Goal: Transaction & Acquisition: Book appointment/travel/reservation

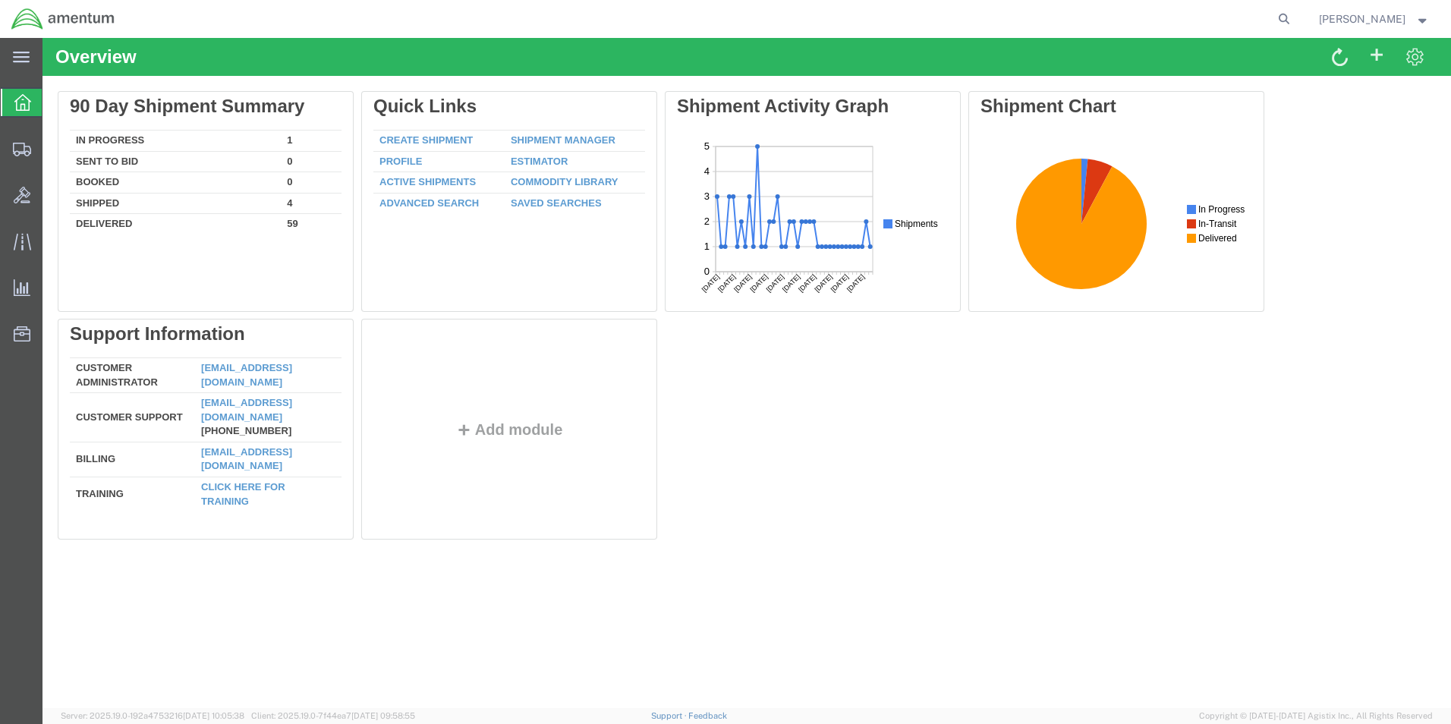
click at [1332, 14] on nav "[PERSON_NAME]" at bounding box center [731, 19] width 1441 height 38
click at [1295, 18] on icon at bounding box center [1284, 18] width 21 height 21
click at [1212, 20] on input "search" at bounding box center [1043, 19] width 462 height 36
paste input "S555-25258-0569"
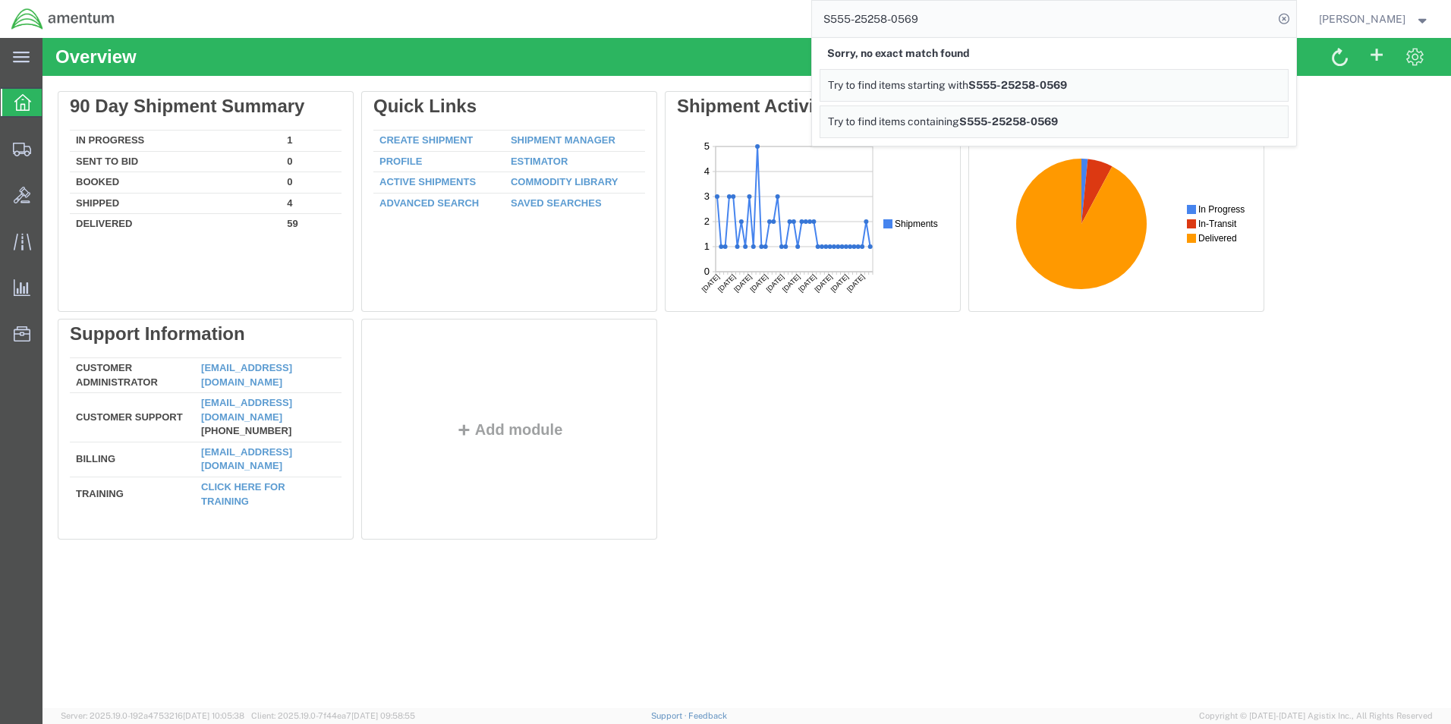
click at [1264, 413] on div "Delete 90 Day Shipment Summary In Progress 1 Sent To Bid 0 Booked 0 Shipped 4 D…" at bounding box center [747, 318] width 1379 height 455
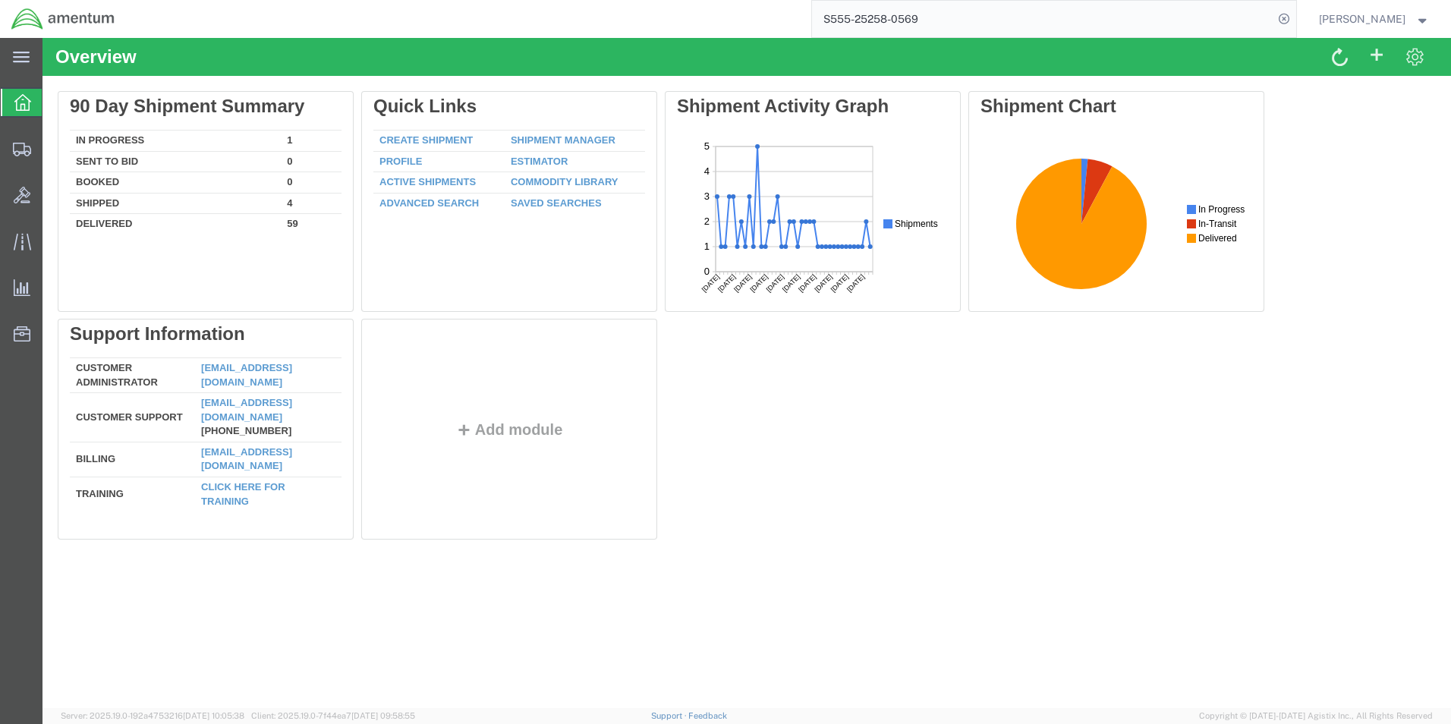
click at [1102, 23] on input "S555-25258-0569" at bounding box center [1043, 19] width 462 height 36
click at [987, 19] on input "S555-25258-0569" at bounding box center [1043, 19] width 462 height 36
paste input "search"
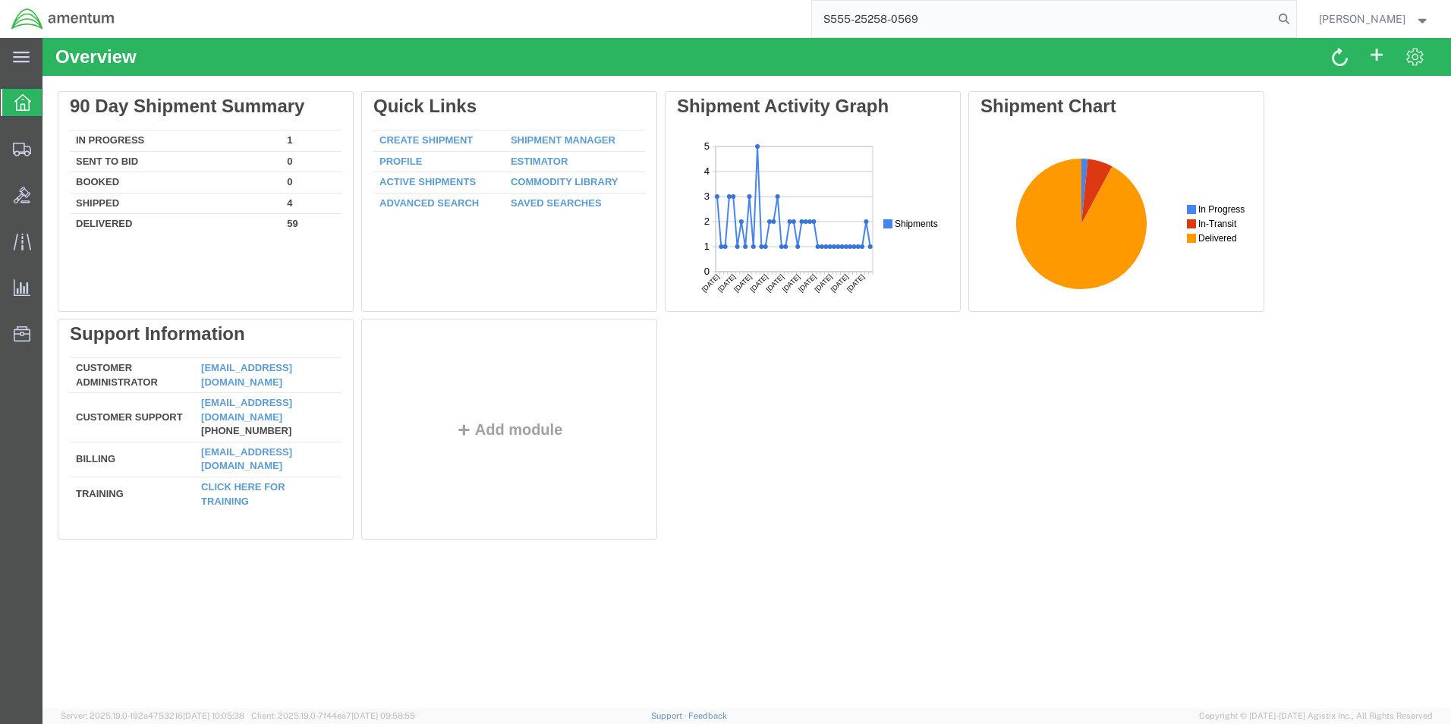
type input "S555-25258-0569"
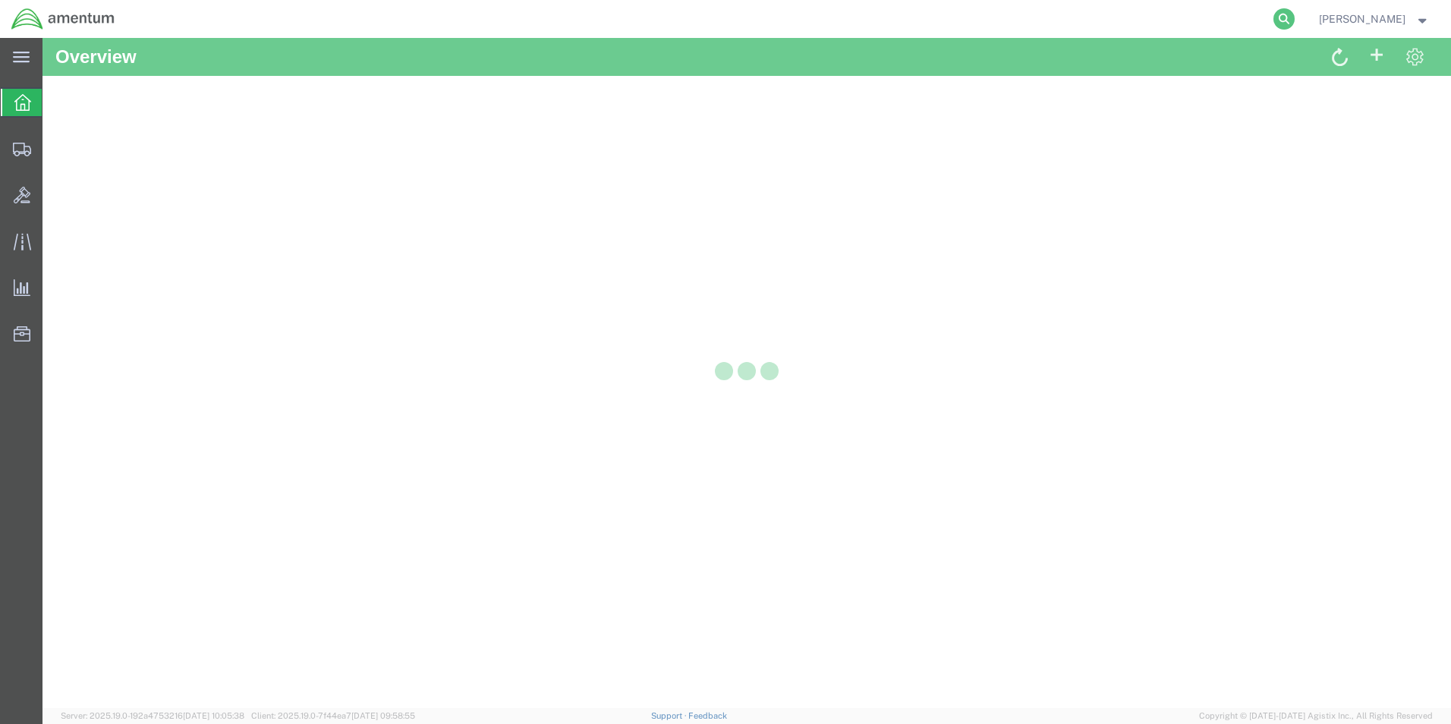
click at [1295, 20] on icon at bounding box center [1284, 18] width 21 height 21
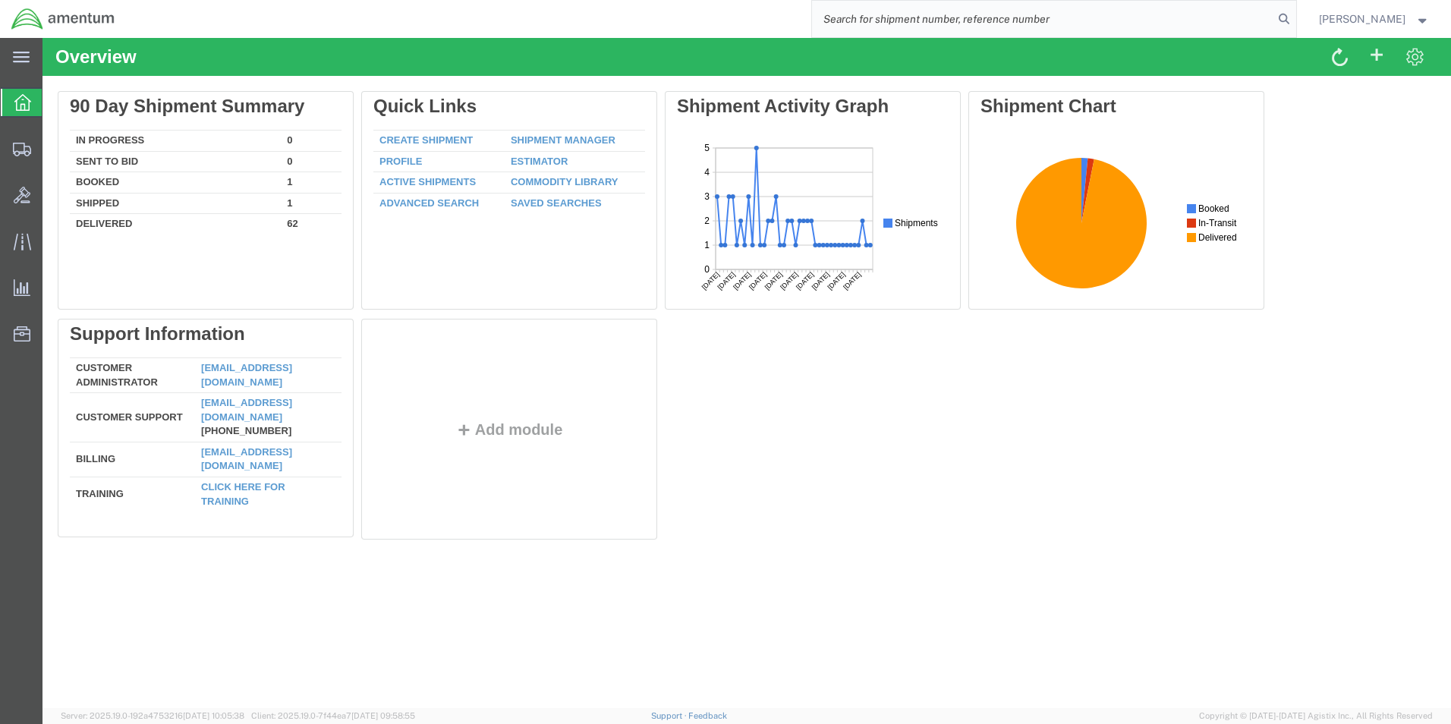
click at [992, 24] on input "search" at bounding box center [1043, 19] width 462 height 36
paste input "S555-25258-0569"
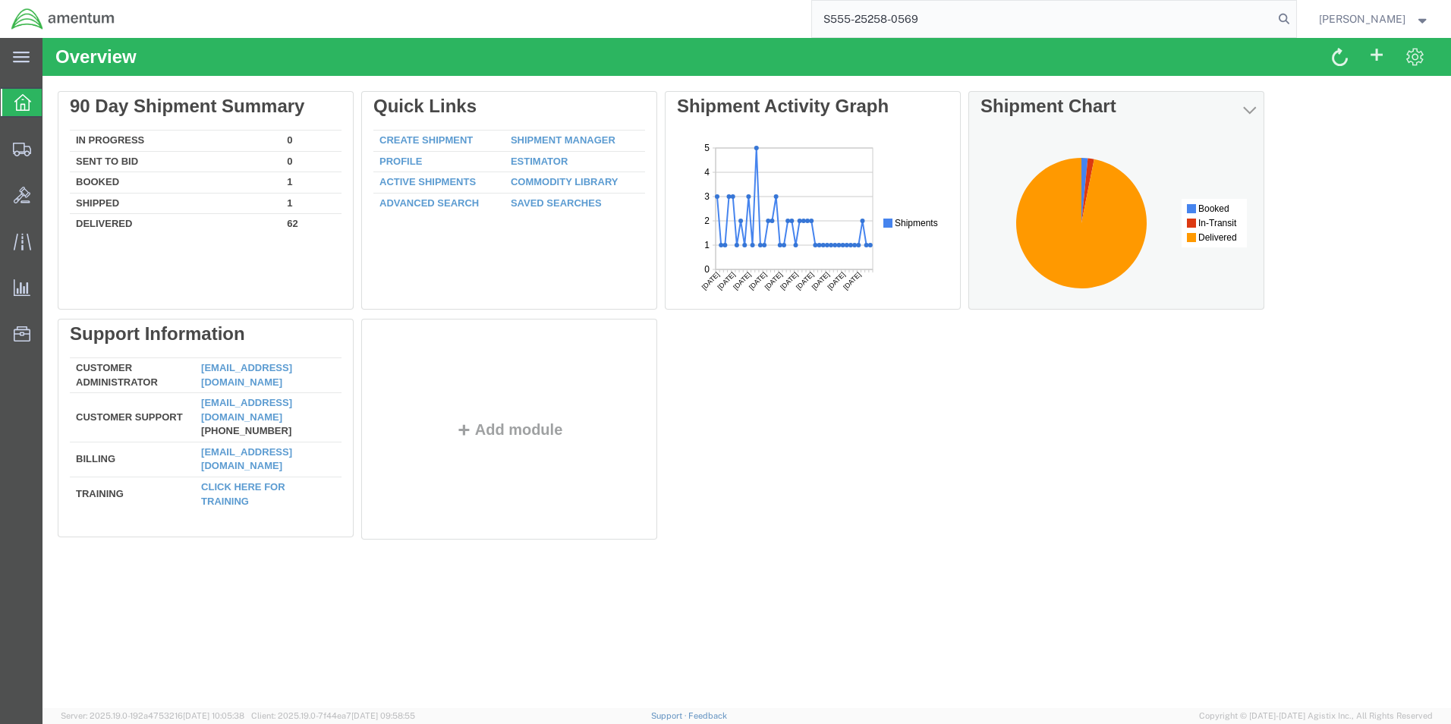
type input "S555-25258-0569"
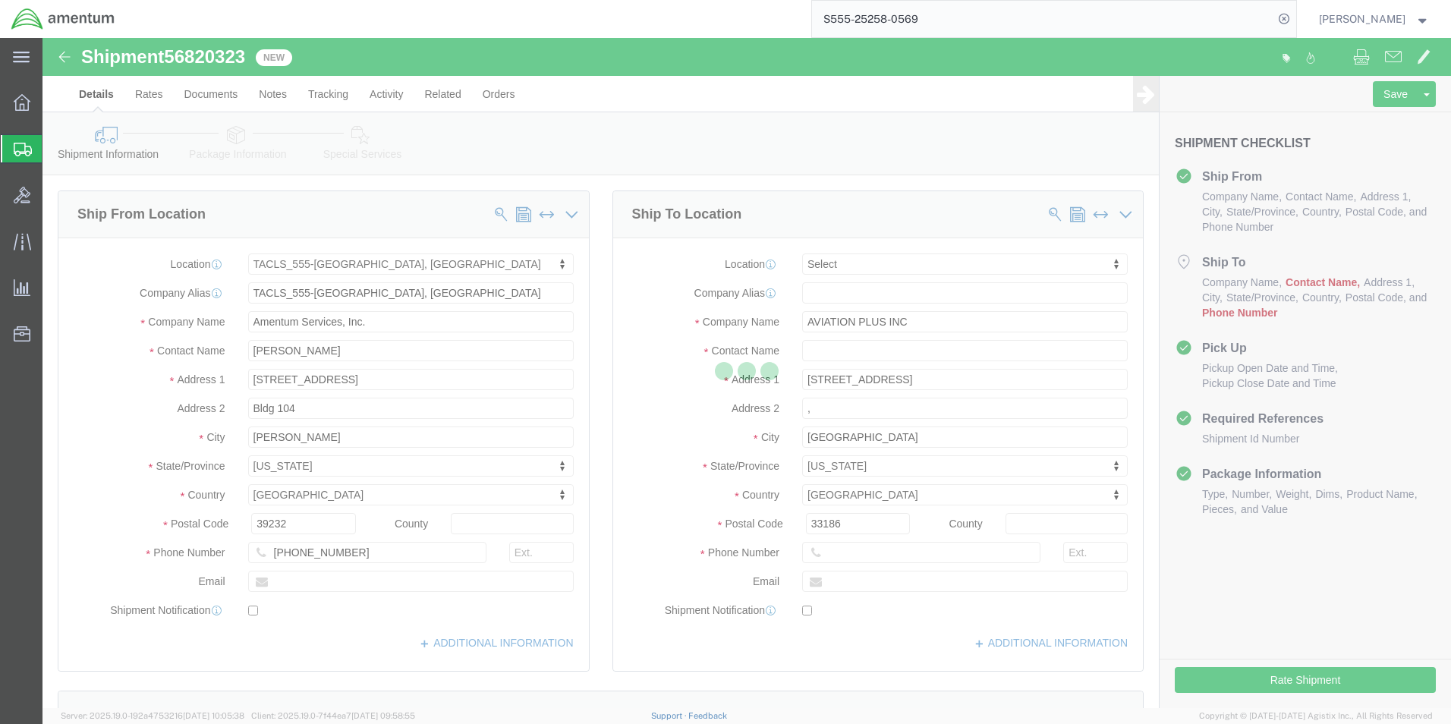
select select "42696"
select select
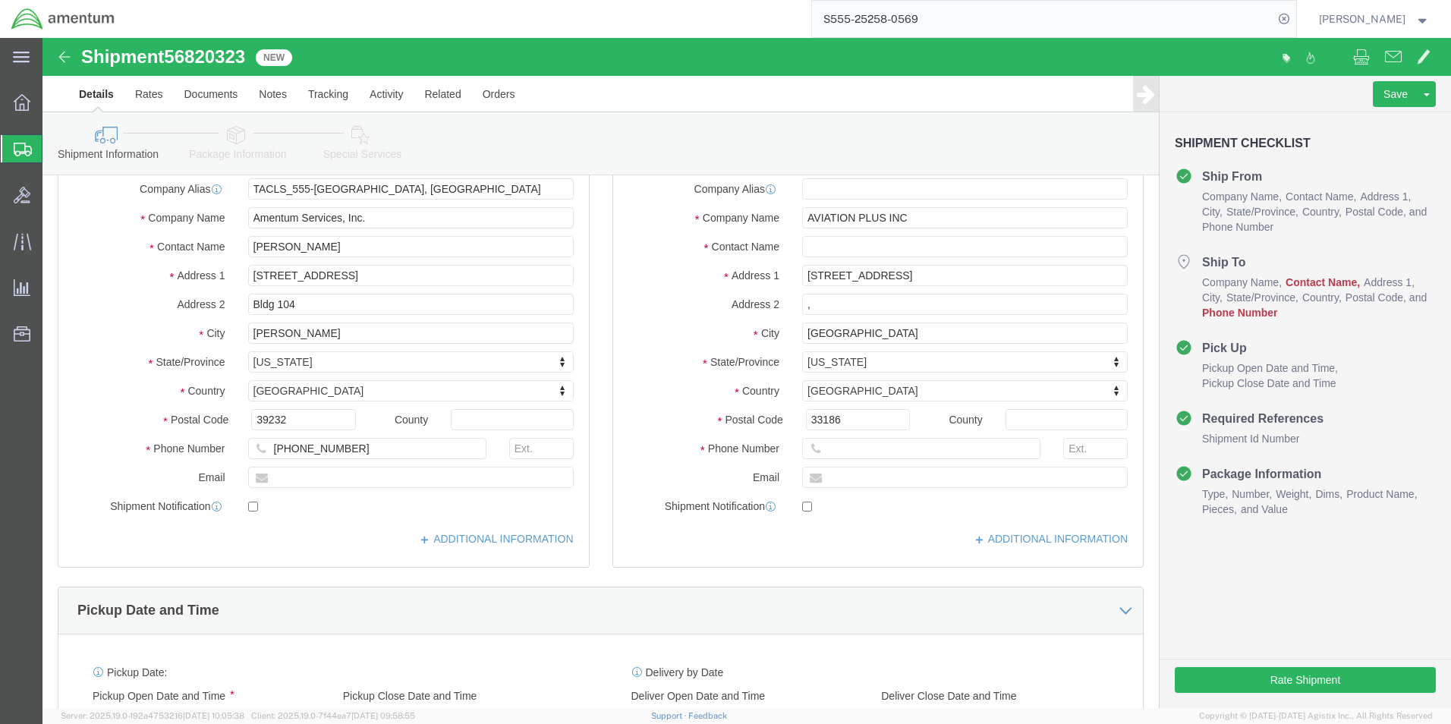
scroll to position [152, 0]
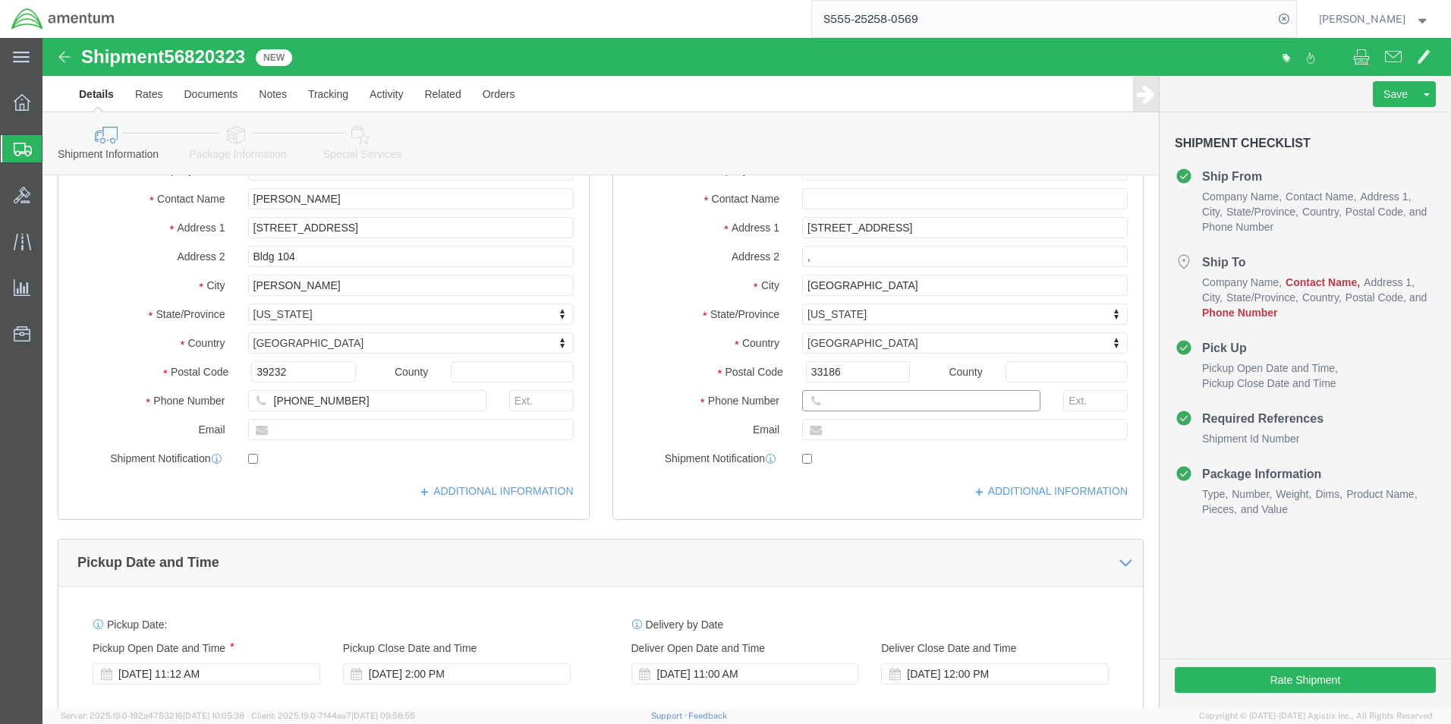
click input "text"
drag, startPoint x: 844, startPoint y: 364, endPoint x: 624, endPoint y: 358, distance: 220.2
click div "Phone Number [PERSON_NAME]"
type input "6012146050"
click label "Email"
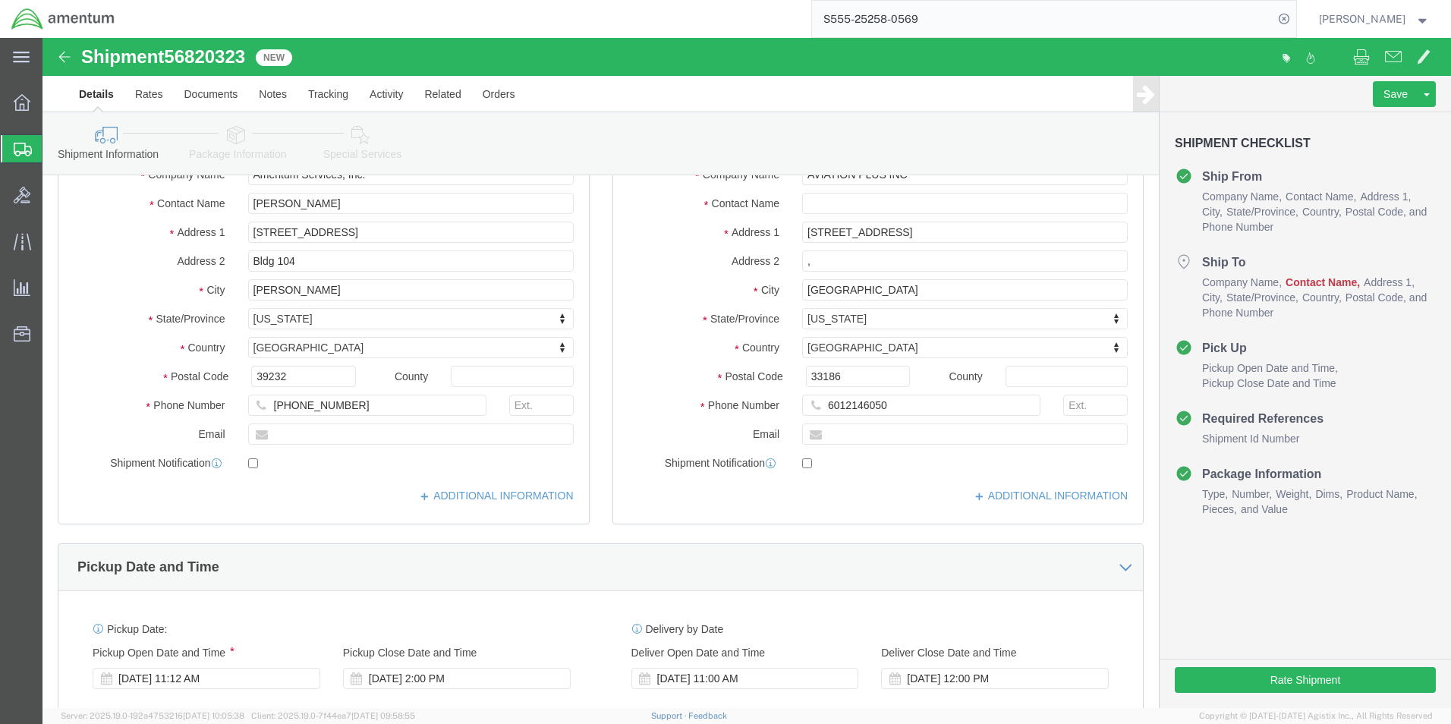
scroll to position [304, 0]
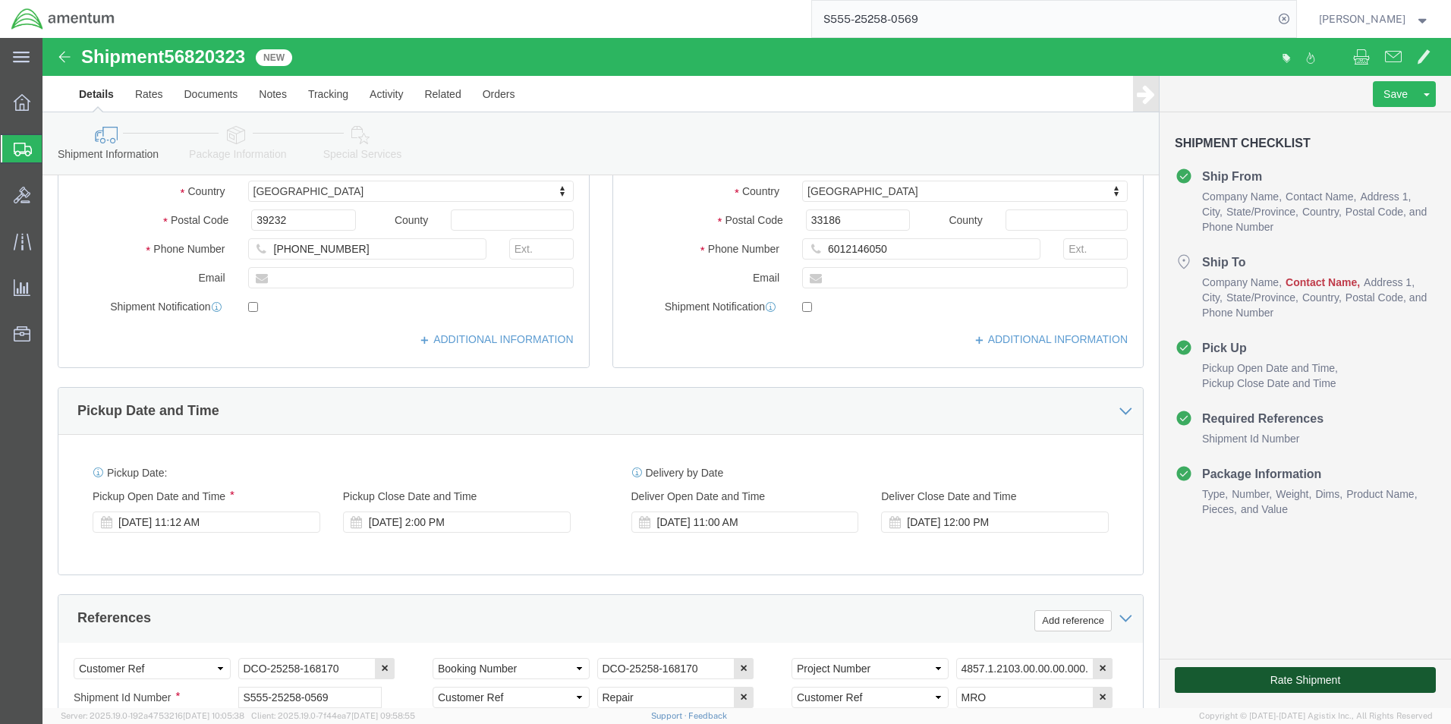
click button "Rate Shipment"
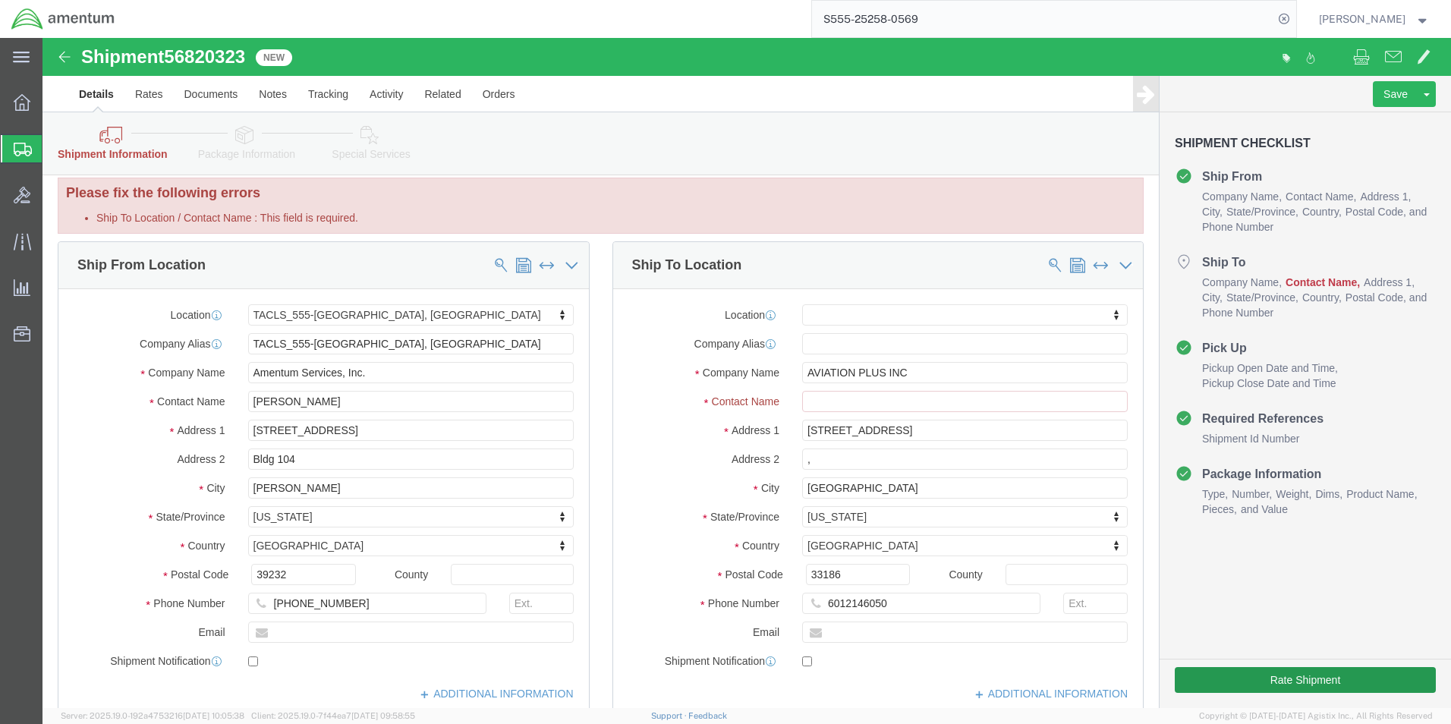
scroll to position [0, 0]
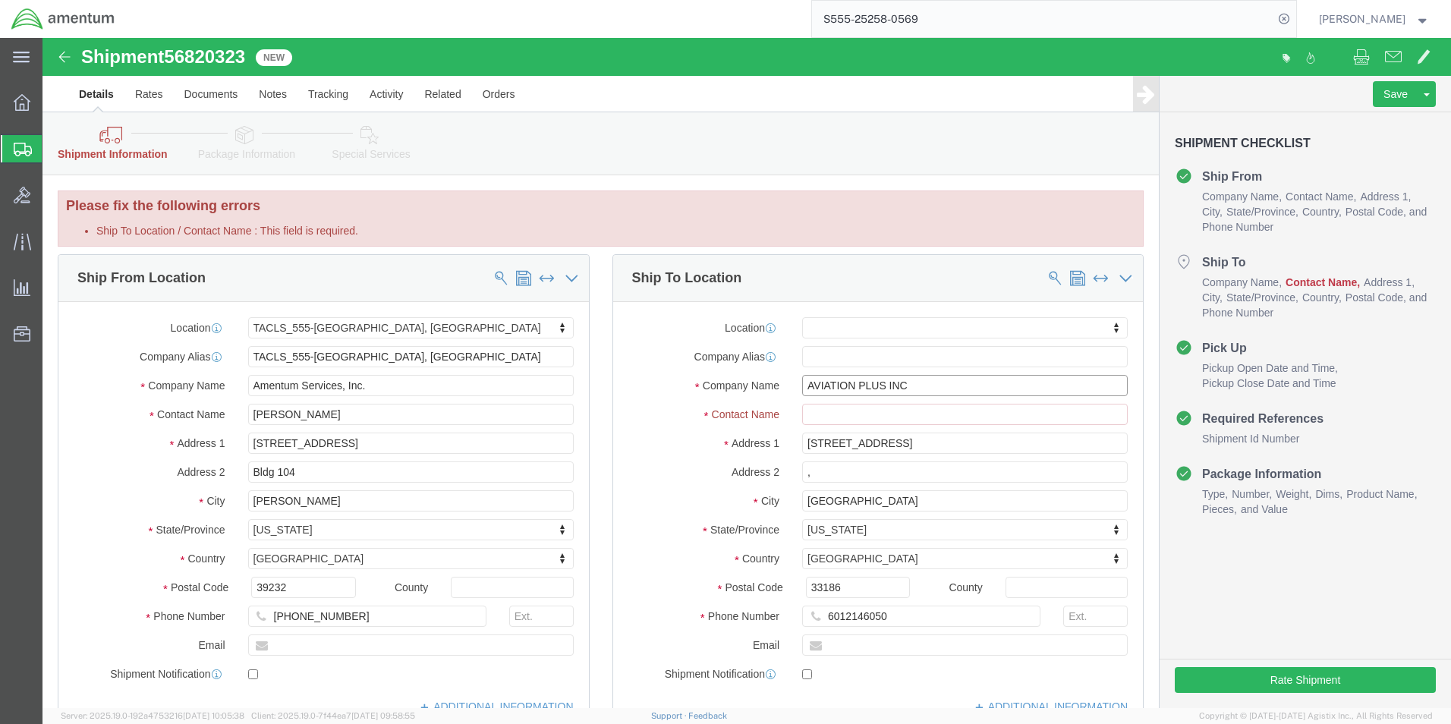
click input "AVIATION PLUS INC"
click input "Ship To Location / Contact Name : This field is required."
paste input "AVIATION PLUS INC"
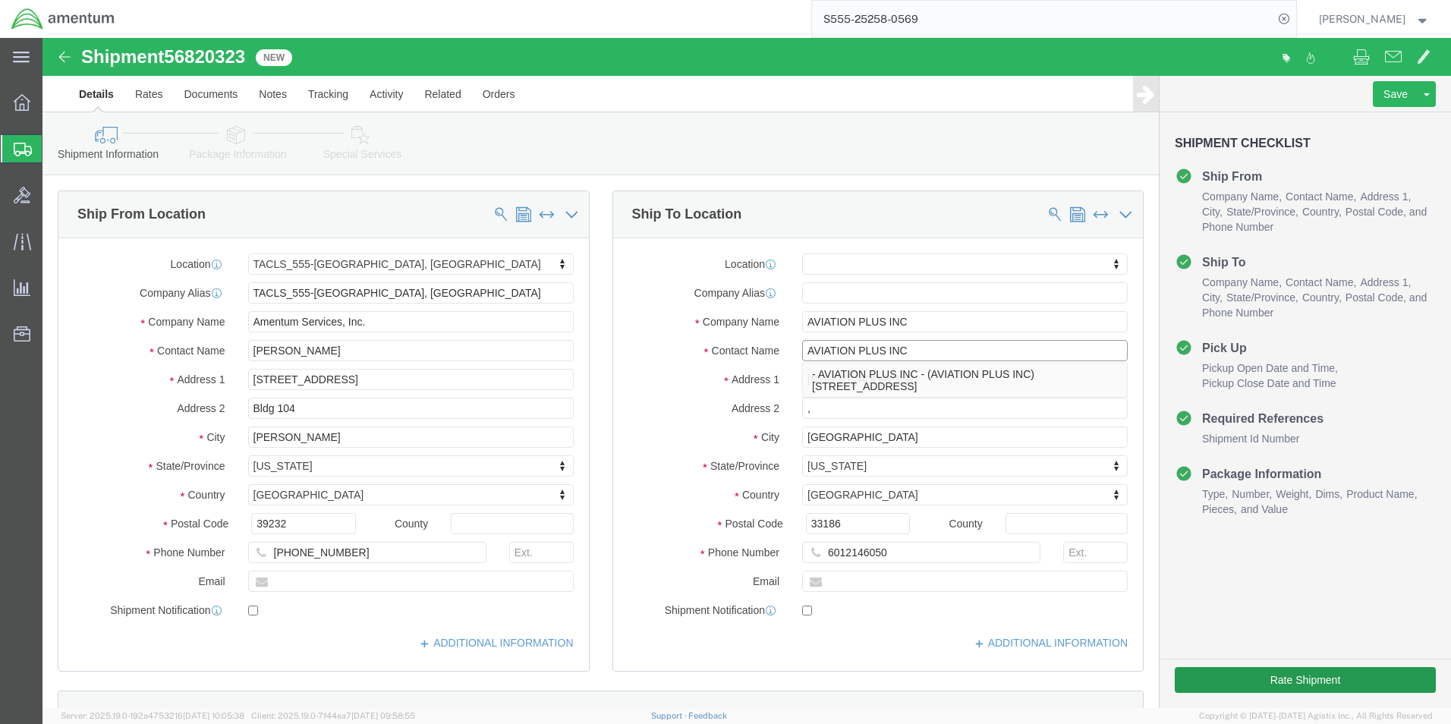
type input "AVIATION PLUS INC"
click button "Rate Shipment"
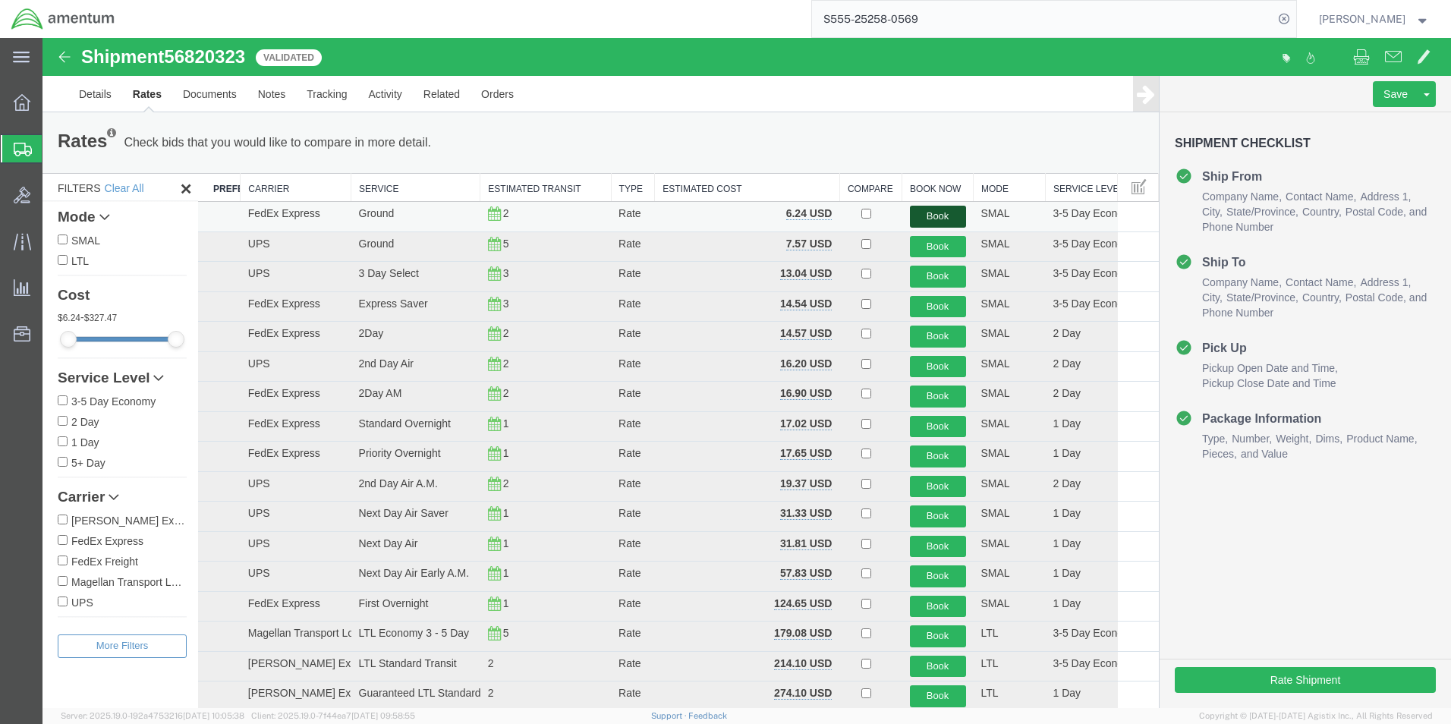
click at [941, 209] on button "Book" at bounding box center [938, 217] width 56 height 22
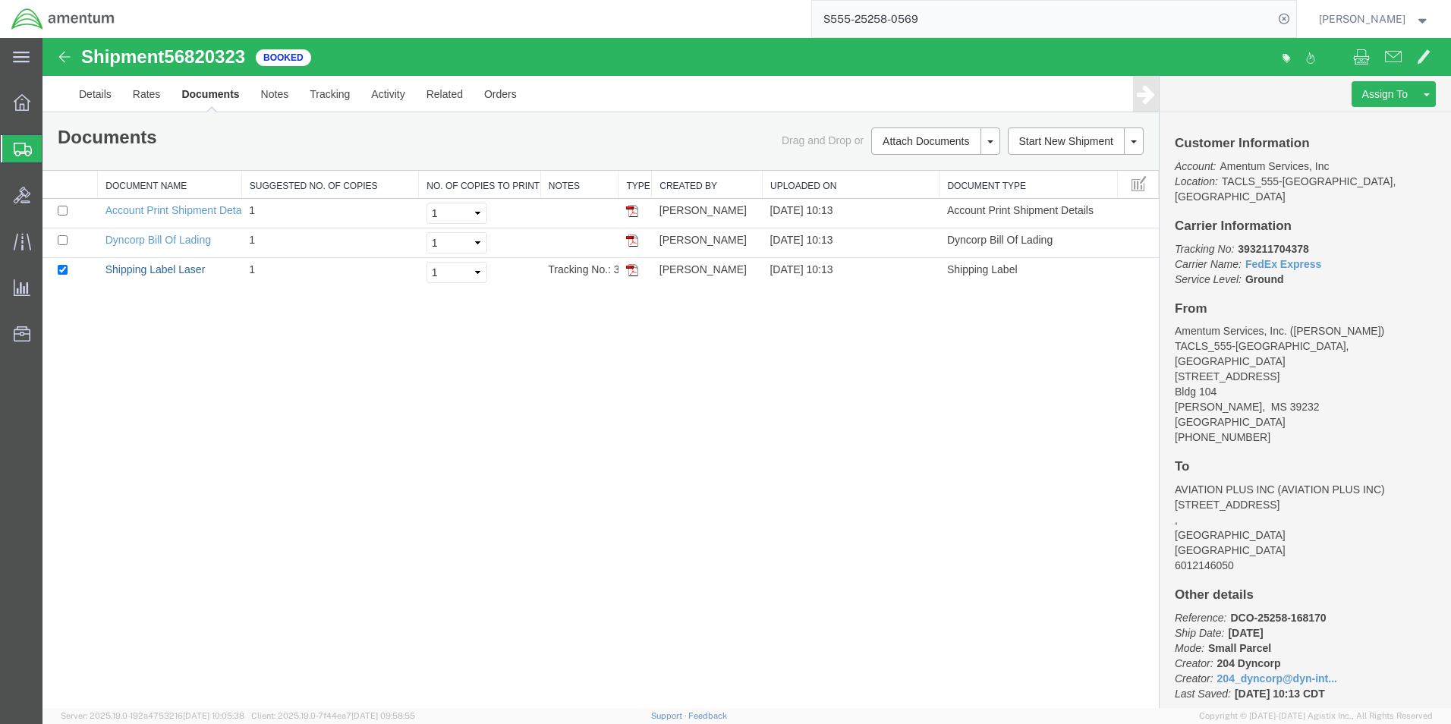
drag, startPoint x: 180, startPoint y: 273, endPoint x: 353, endPoint y: 318, distance: 179.0
click at [180, 273] on link "Shipping Label Laser" at bounding box center [156, 269] width 100 height 12
